Goal: Communication & Community: Answer question/provide support

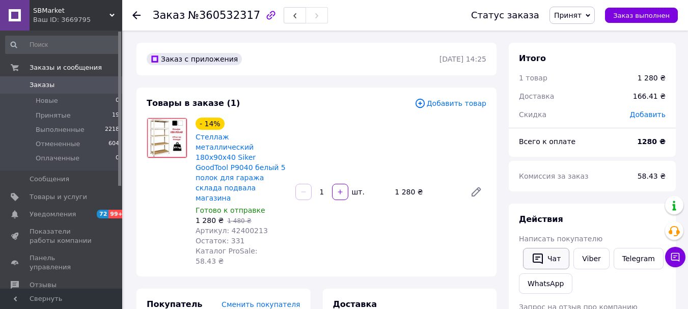
click at [547, 259] on button "Чат" at bounding box center [546, 258] width 46 height 21
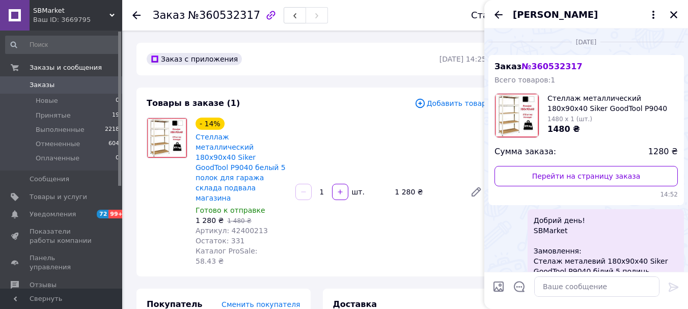
scroll to position [66, 0]
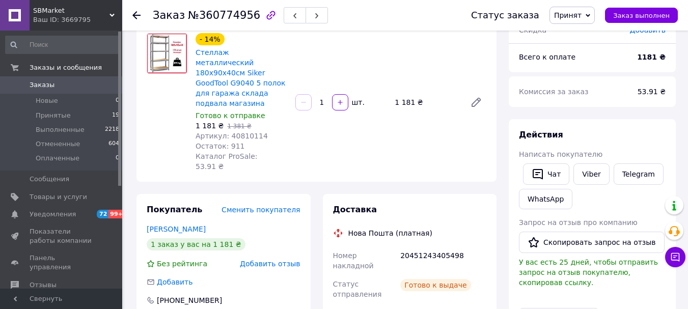
scroll to position [102, 0]
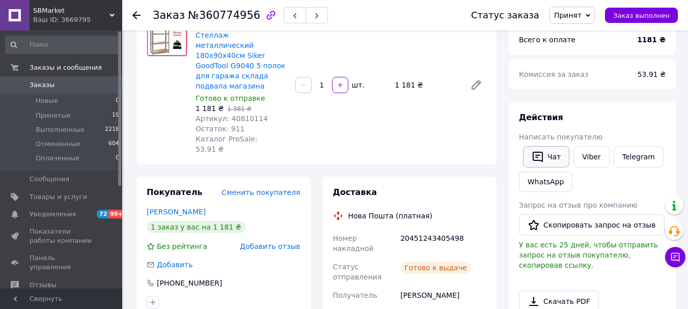
click at [562, 154] on button "Чат" at bounding box center [546, 156] width 46 height 21
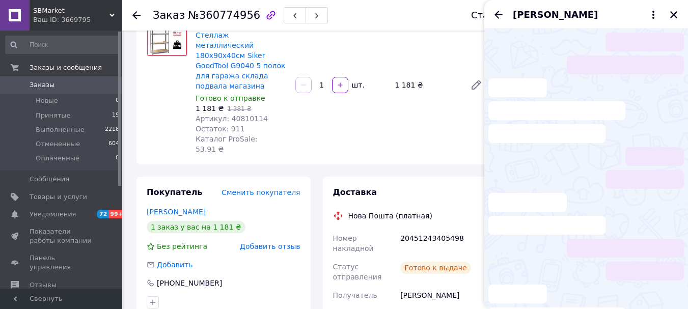
scroll to position [66, 0]
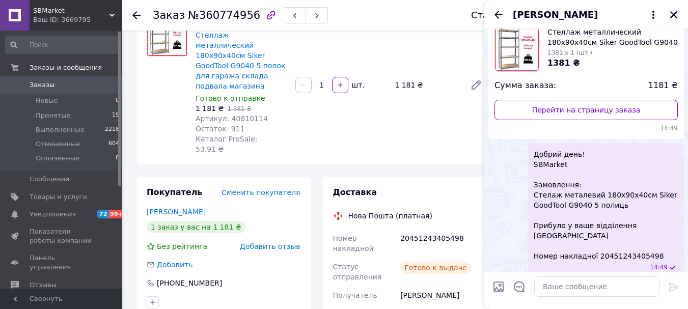
click at [674, 12] on icon "Закрыть" at bounding box center [673, 14] width 9 height 9
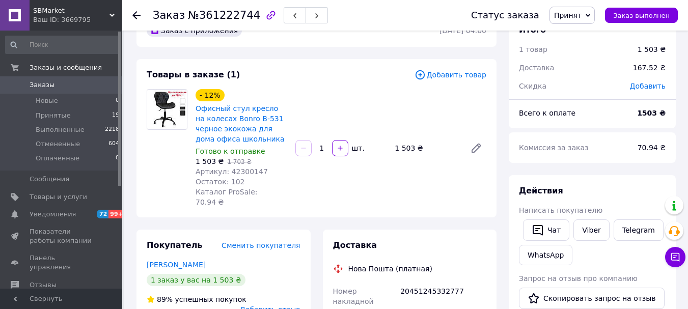
scroll to position [51, 0]
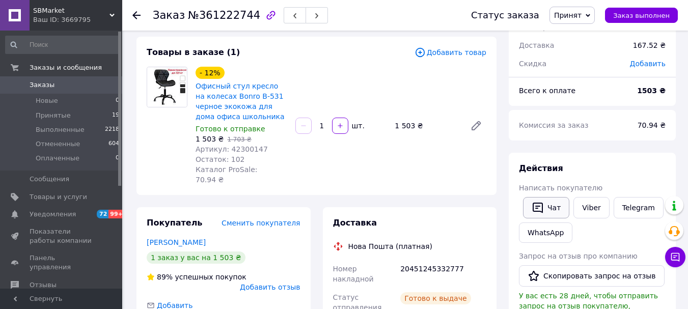
click at [554, 206] on button "Чат" at bounding box center [546, 207] width 46 height 21
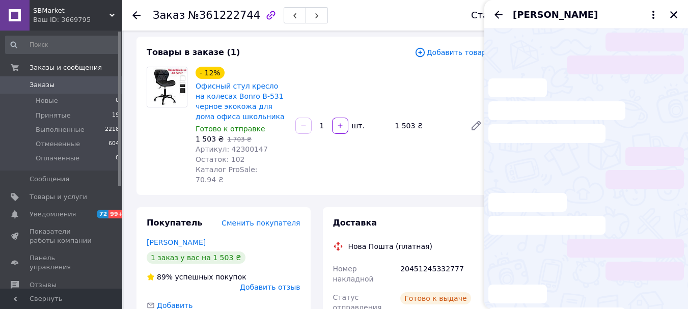
scroll to position [46, 0]
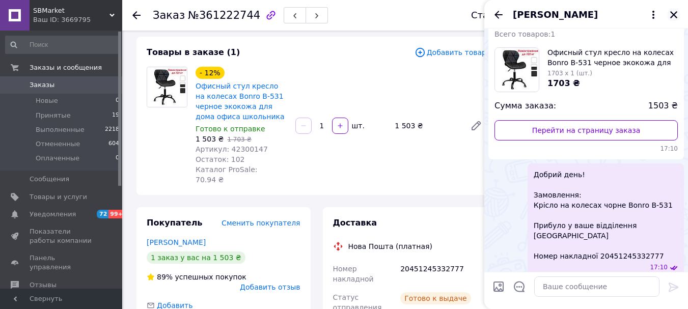
click at [675, 12] on icon "Закрыть" at bounding box center [673, 14] width 9 height 9
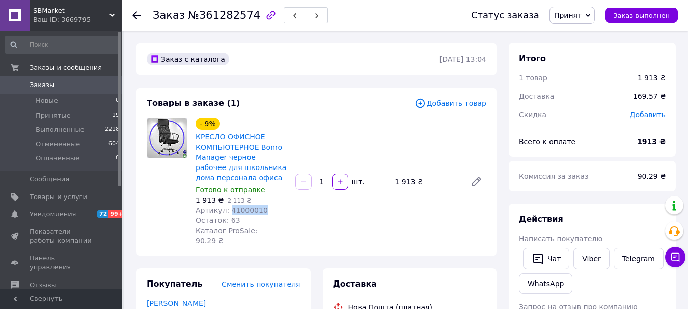
drag, startPoint x: 250, startPoint y: 210, endPoint x: 227, endPoint y: 211, distance: 22.9
click at [227, 211] on div "Артикул: 41000010" at bounding box center [242, 210] width 92 height 10
copy span "41000010"
click at [546, 262] on button "Чат" at bounding box center [546, 258] width 46 height 21
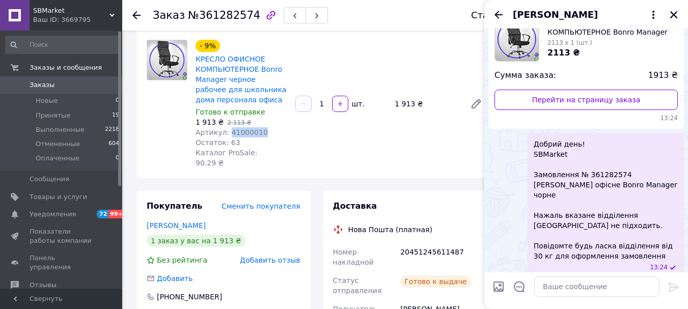
scroll to position [102, 0]
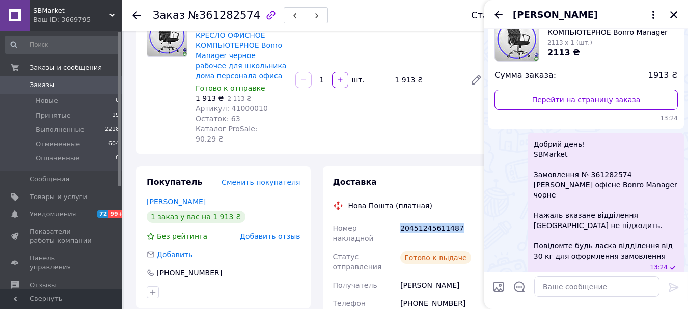
drag, startPoint x: 406, startPoint y: 217, endPoint x: 457, endPoint y: 218, distance: 51.5
click at [457, 219] on div "20451245611487" at bounding box center [443, 233] width 90 height 29
copy div "20451245611487"
click at [562, 289] on textarea at bounding box center [596, 287] width 125 height 20
paste textarea "Добрий день! Замовлення: Крісло комп'ютерне Bonro Manager чорне Прибуло у ваше …"
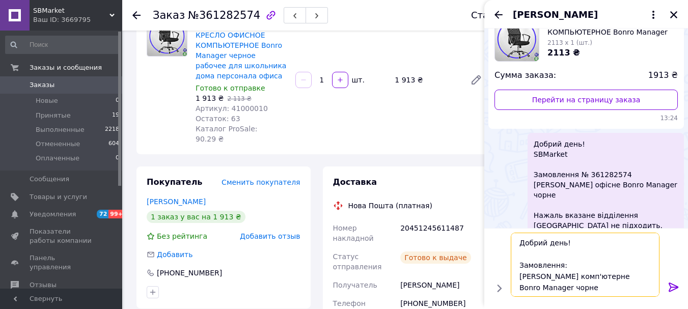
scroll to position [68, 0]
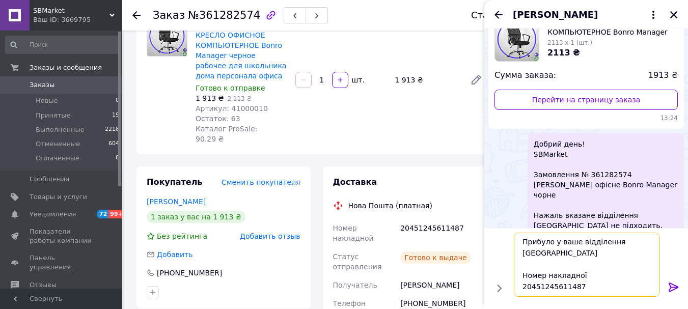
type textarea "Добрий день! Замовлення: Крісло комп'ютерне Bonro Manager чорне Прибуло у ваше …"
click at [676, 288] on icon at bounding box center [674, 287] width 10 height 9
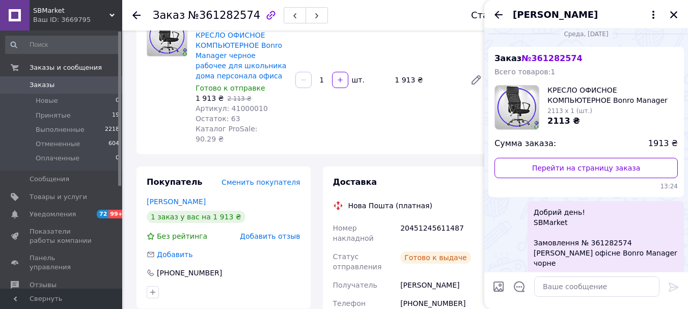
scroll to position [8, 0]
click at [671, 16] on icon "Закрыть" at bounding box center [673, 14] width 9 height 9
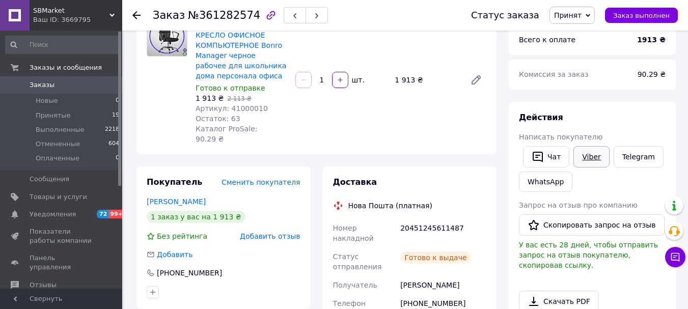
click at [585, 155] on link "Viber" at bounding box center [592, 156] width 36 height 21
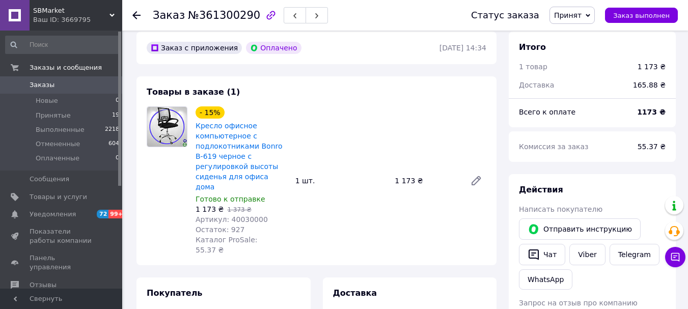
scroll to position [306, 0]
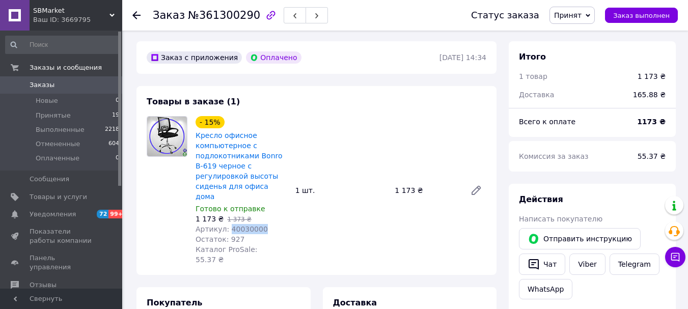
drag, startPoint x: 259, startPoint y: 201, endPoint x: 226, endPoint y: 201, distance: 33.6
click at [226, 224] on div "Артикул: 40030000" at bounding box center [242, 229] width 92 height 10
copy span "40030000"
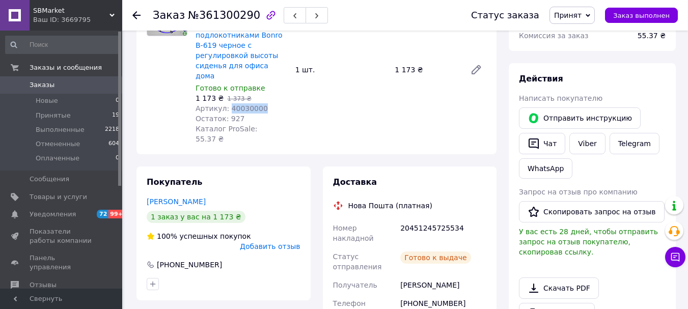
scroll to position [459, 0]
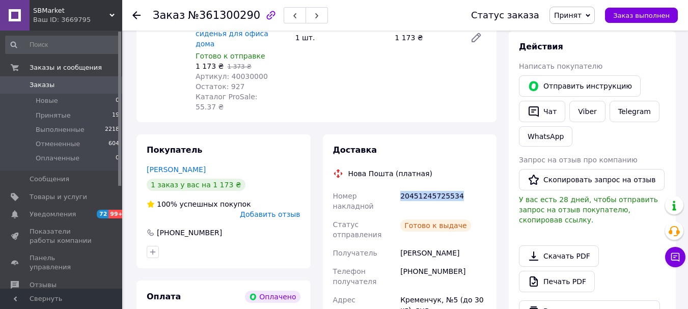
drag, startPoint x: 454, startPoint y: 155, endPoint x: 399, endPoint y: 155, distance: 55.0
click at [399, 187] on div "20451245725534" at bounding box center [443, 201] width 90 height 29
copy div "20451245725534"
click at [551, 101] on button "Чат" at bounding box center [542, 111] width 46 height 21
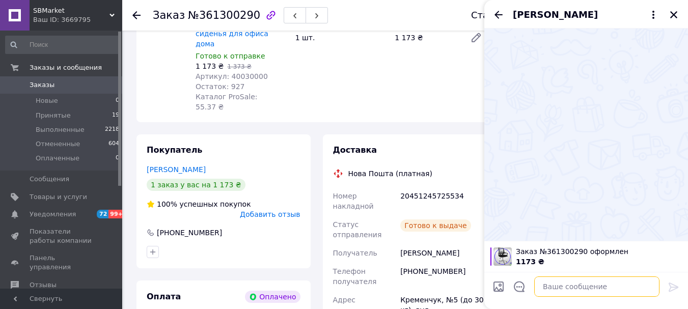
click at [577, 288] on textarea at bounding box center [596, 287] width 125 height 20
paste textarea "Добрий день! Замовлення: Крісло комп'ютерне Bonro B-619 чорне Прибуло у ваше ві…"
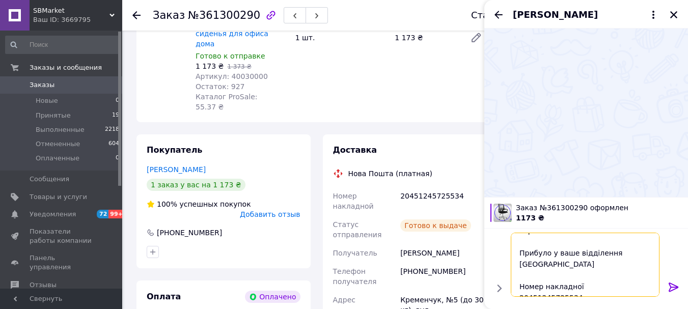
scroll to position [68, 0]
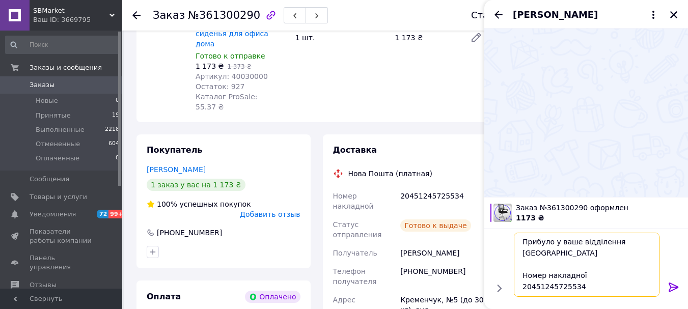
type textarea "Добрий день! Замовлення: Крісло комп'ютерне Bonro B-619 чорне Прибуло у ваше ві…"
drag, startPoint x: 675, startPoint y: 289, endPoint x: 664, endPoint y: 292, distance: 11.1
click at [675, 289] on icon at bounding box center [674, 287] width 12 height 12
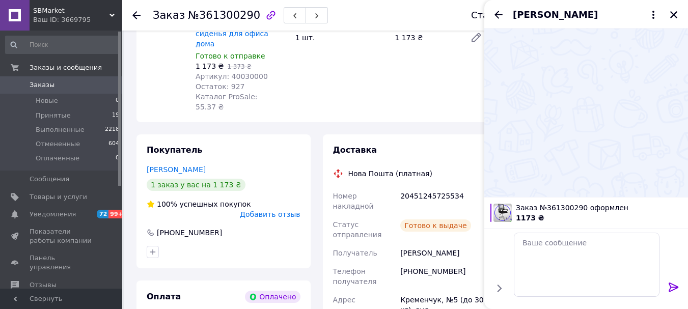
scroll to position [0, 0]
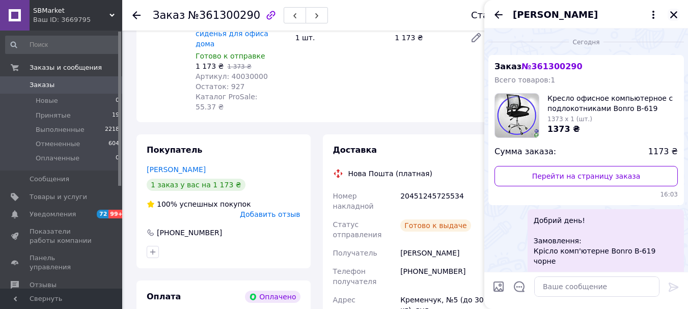
click at [675, 12] on icon "Закрыть" at bounding box center [673, 14] width 9 height 9
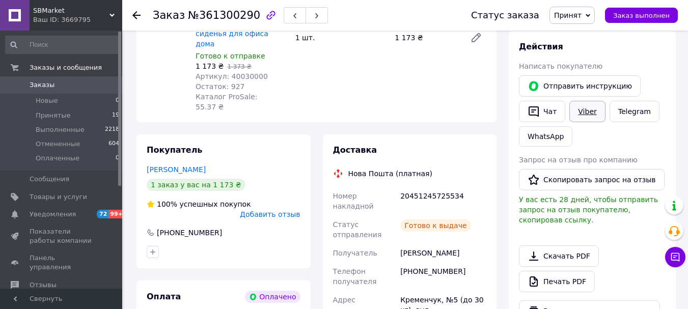
click at [575, 101] on link "Viber" at bounding box center [588, 111] width 36 height 21
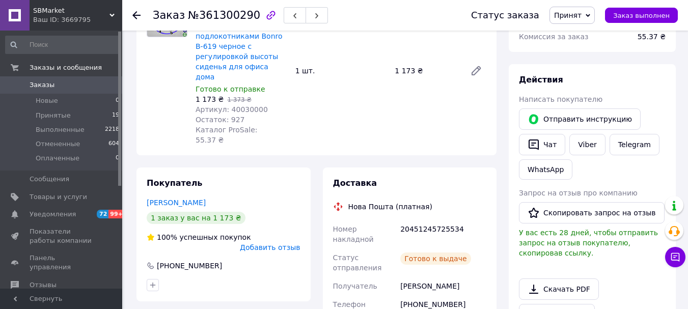
scroll to position [408, 0]
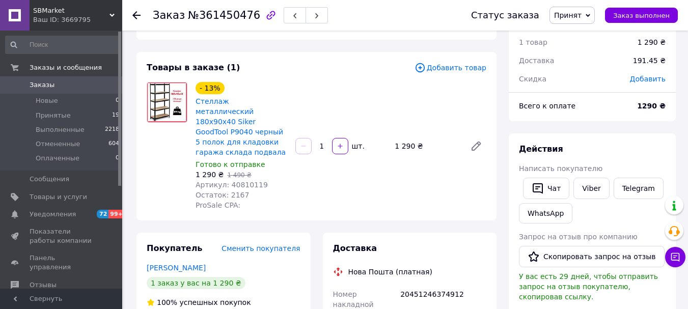
scroll to position [51, 0]
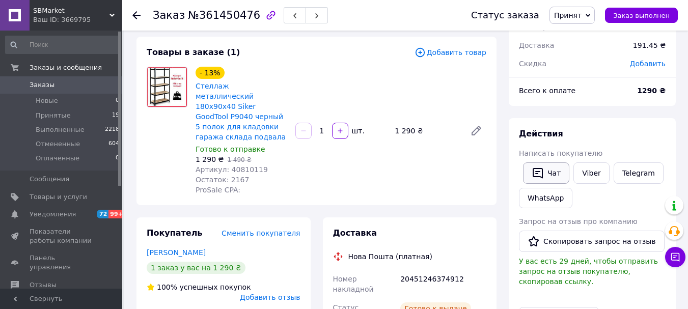
click at [549, 167] on button "Чат" at bounding box center [546, 173] width 46 height 21
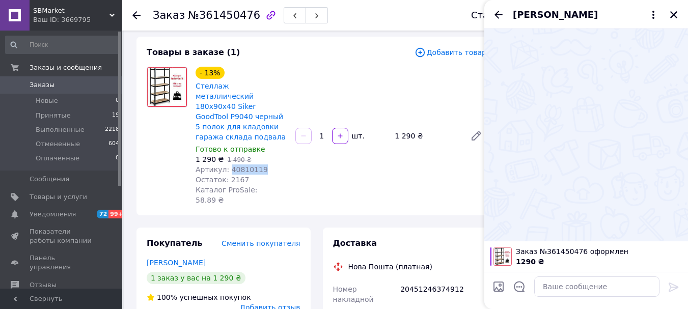
drag, startPoint x: 260, startPoint y: 160, endPoint x: 226, endPoint y: 163, distance: 34.2
click at [226, 165] on div "Артикул: 40810119" at bounding box center [242, 170] width 92 height 10
copy span "40810119"
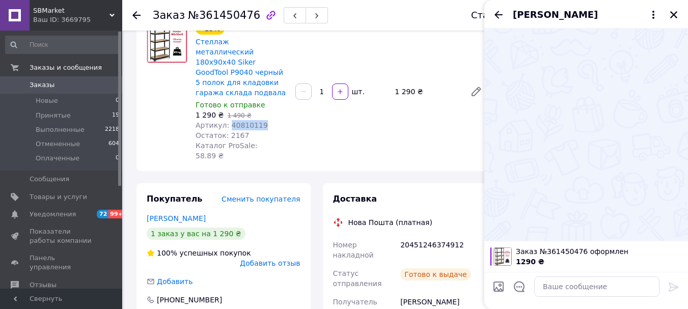
scroll to position [153, 0]
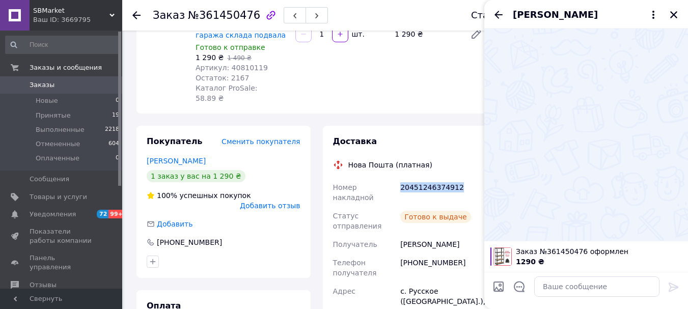
drag, startPoint x: 400, startPoint y: 167, endPoint x: 461, endPoint y: 166, distance: 60.6
click at [461, 178] on div "20451246374912" at bounding box center [443, 192] width 90 height 29
copy div "20451246374912"
click at [561, 286] on textarea at bounding box center [596, 287] width 125 height 20
paste textarea "Добрий день! Замовлення: Стелаж металевий 180х90х40 Siker GoodTool P9040 чорний…"
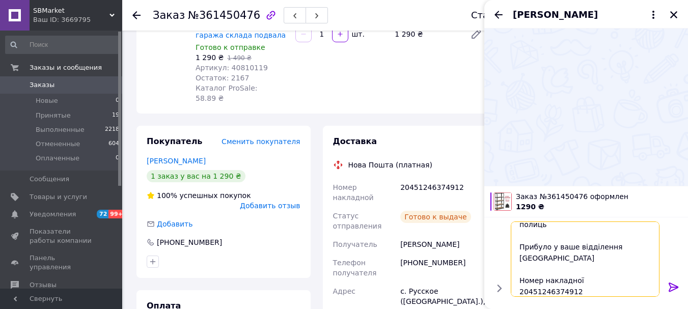
scroll to position [57, 0]
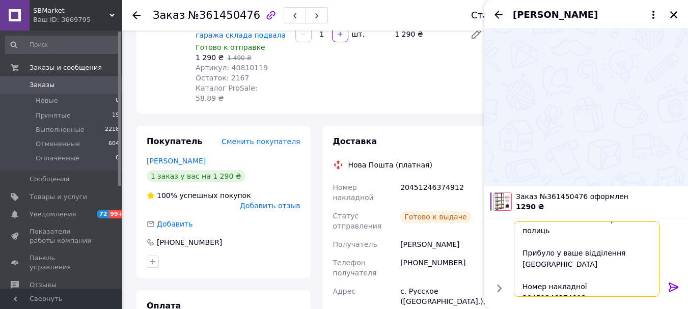
type textarea "Добрий день! Замовлення: Стелаж металевий 180х90х40 Siker GoodTool P9040 чорний…"
click at [676, 286] on icon at bounding box center [674, 287] width 10 height 9
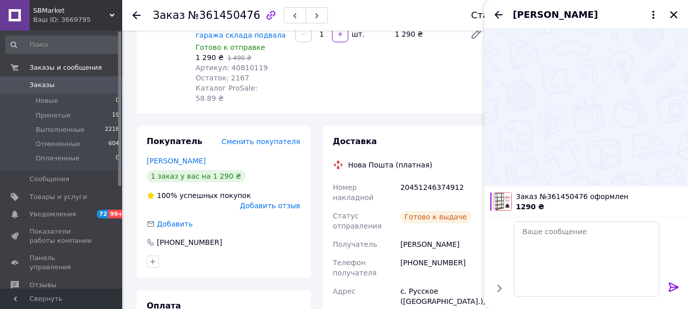
scroll to position [0, 0]
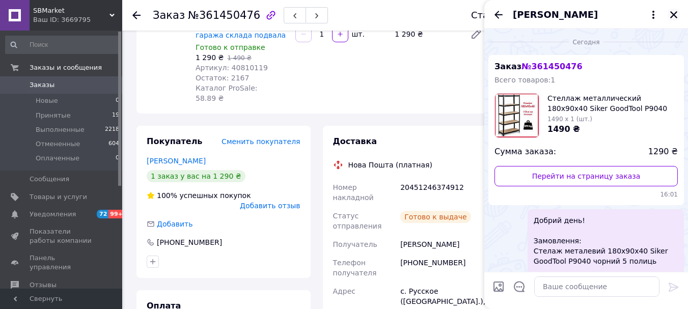
click at [675, 13] on icon "Закрыть" at bounding box center [673, 14] width 7 height 7
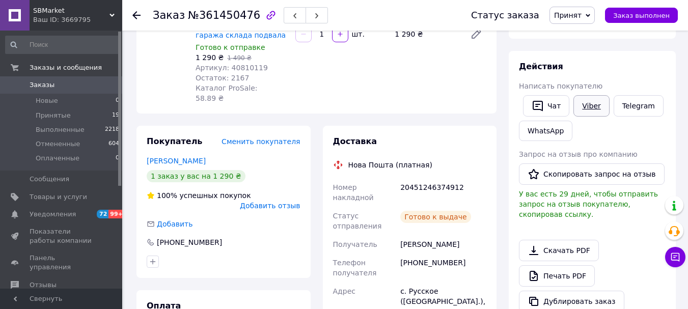
click at [591, 105] on link "Viber" at bounding box center [592, 105] width 36 height 21
